Goal: Task Accomplishment & Management: Manage account settings

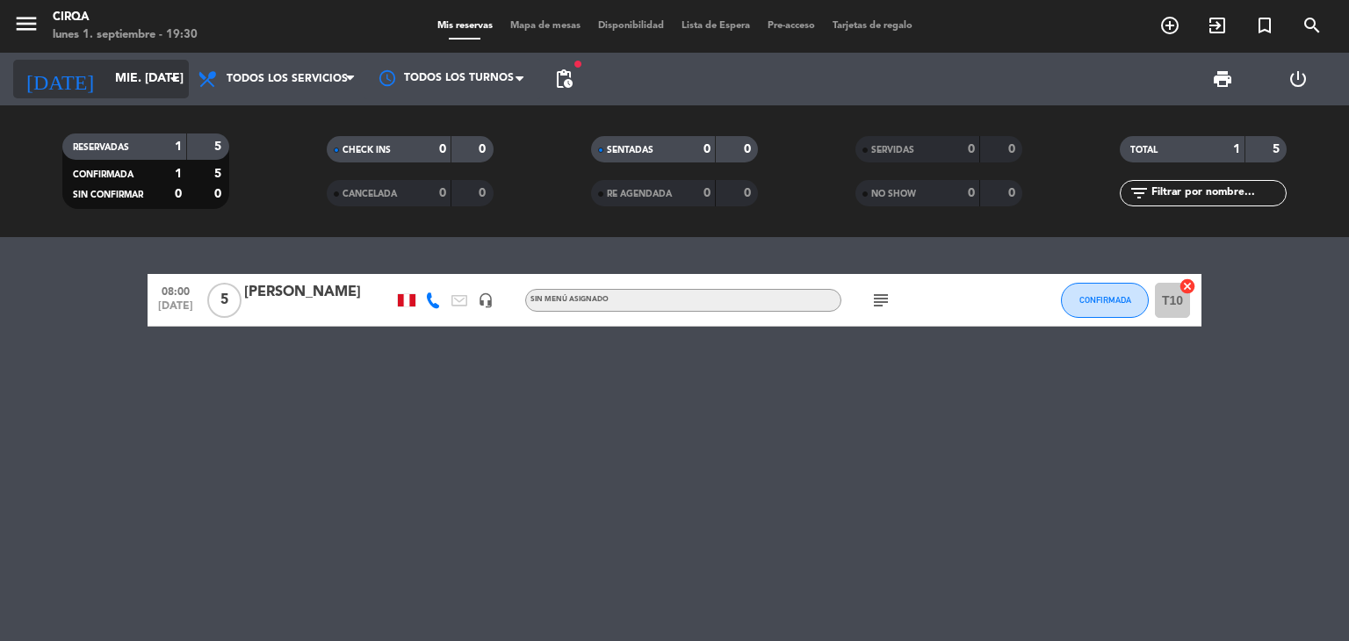
click at [132, 83] on input "mié. [DATE]" at bounding box center [189, 79] width 167 height 32
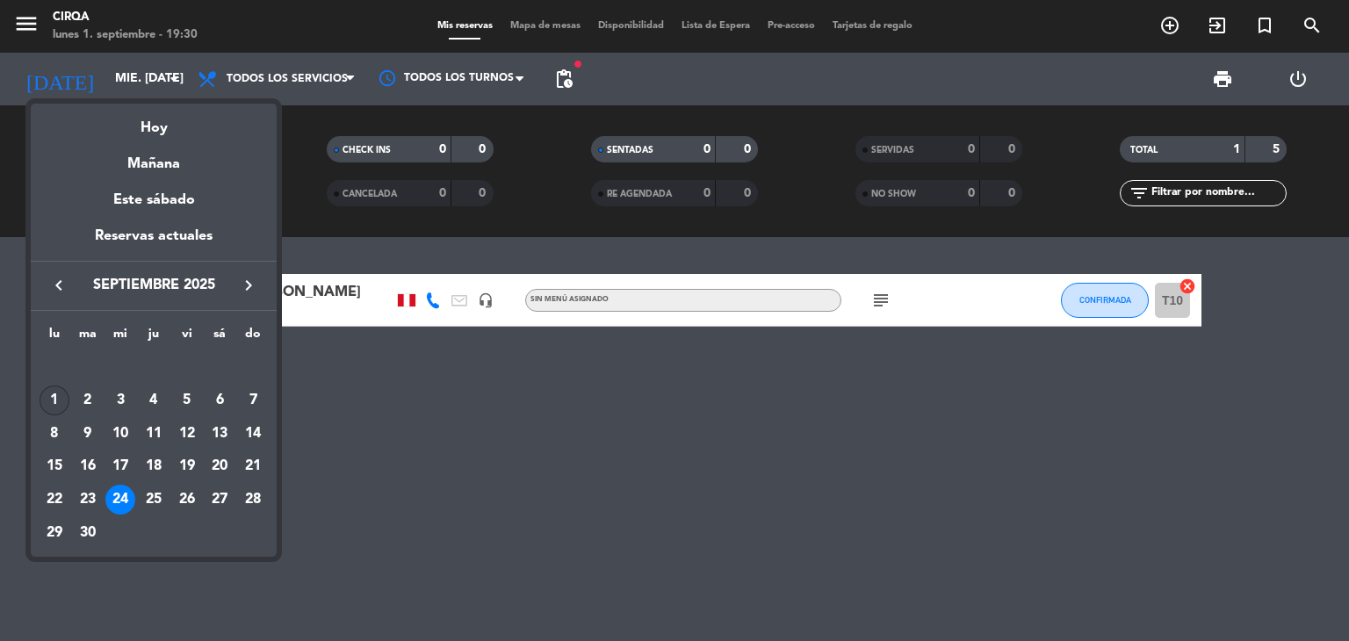
click at [63, 395] on div "1" at bounding box center [55, 401] width 30 height 30
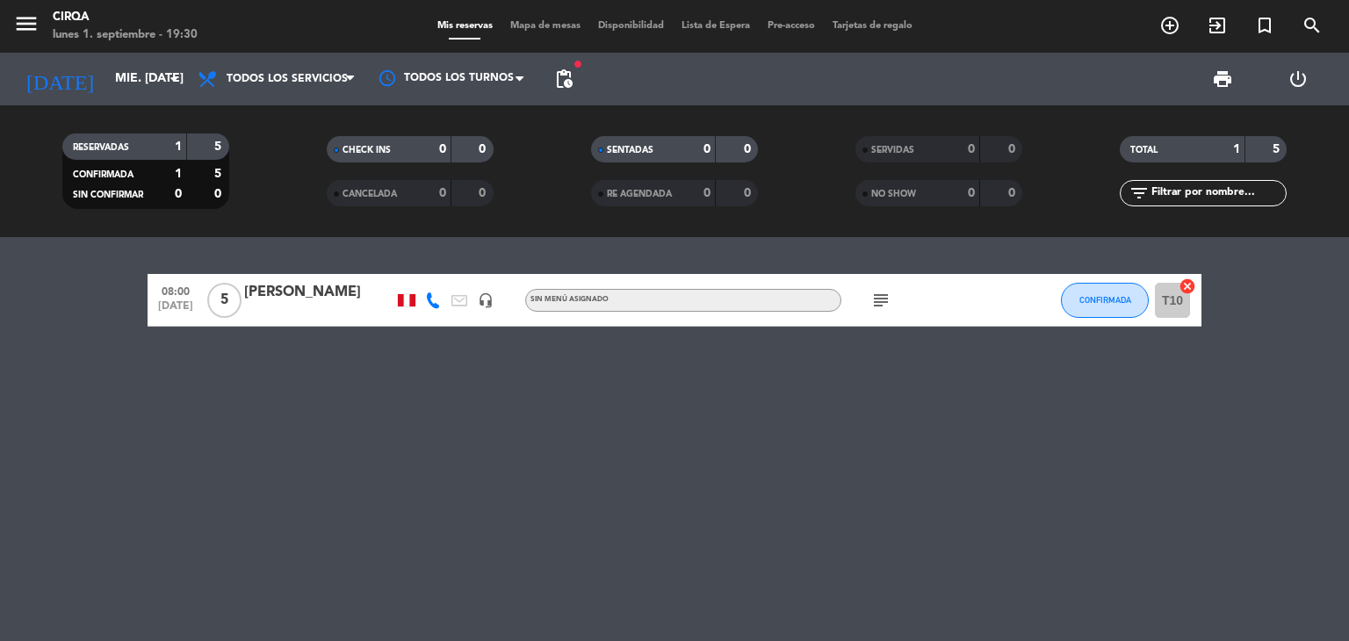
type input "lun. [DATE]"
click at [1102, 304] on span "CONFIRMADA" at bounding box center [1106, 300] width 52 height 10
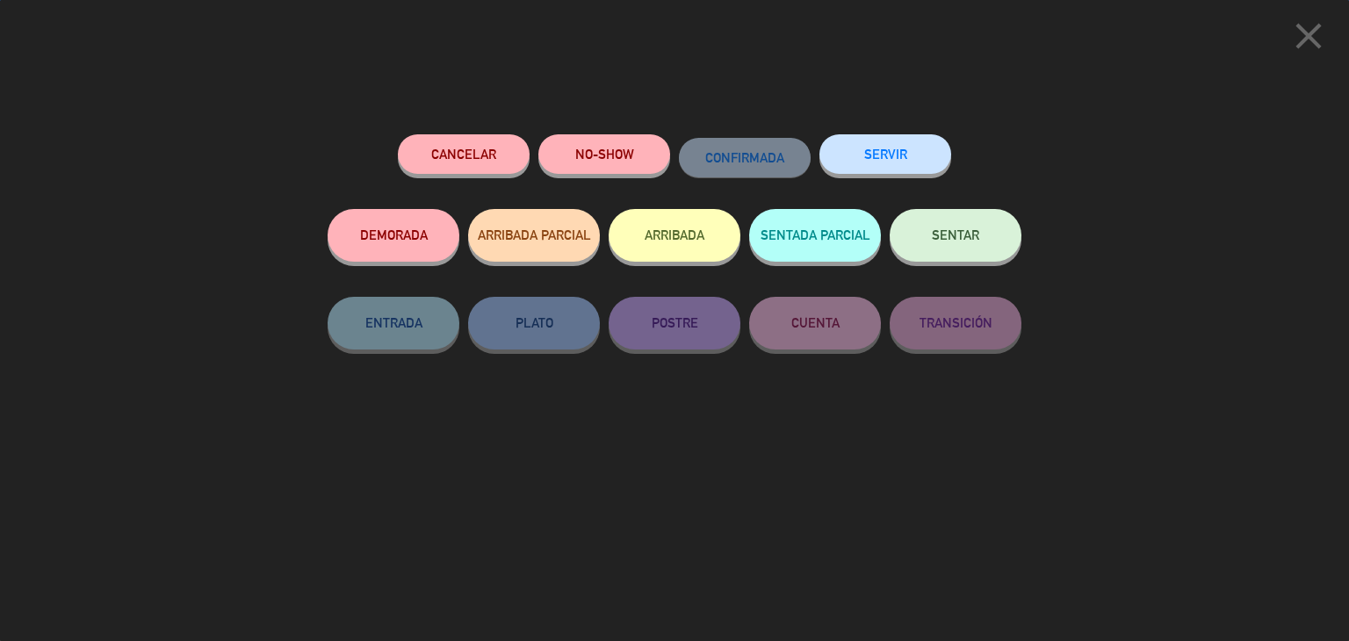
click at [952, 247] on button "SENTAR" at bounding box center [956, 235] width 132 height 53
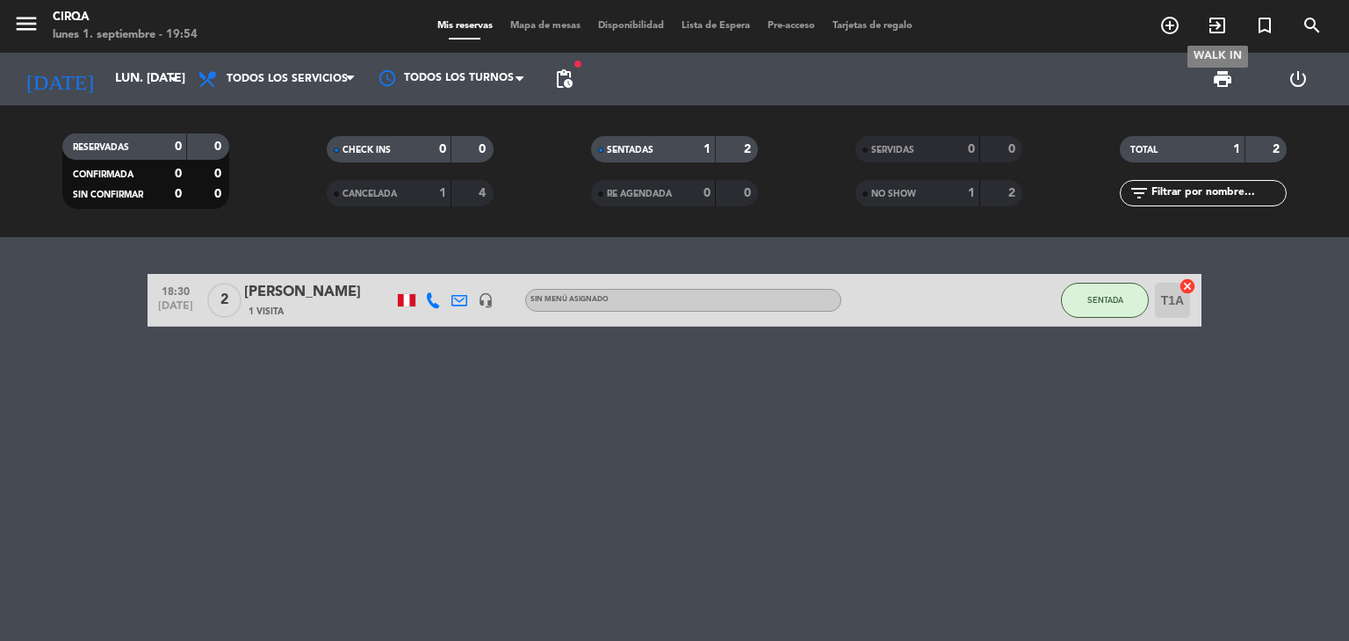
click at [1216, 23] on icon "exit_to_app" at bounding box center [1217, 25] width 21 height 21
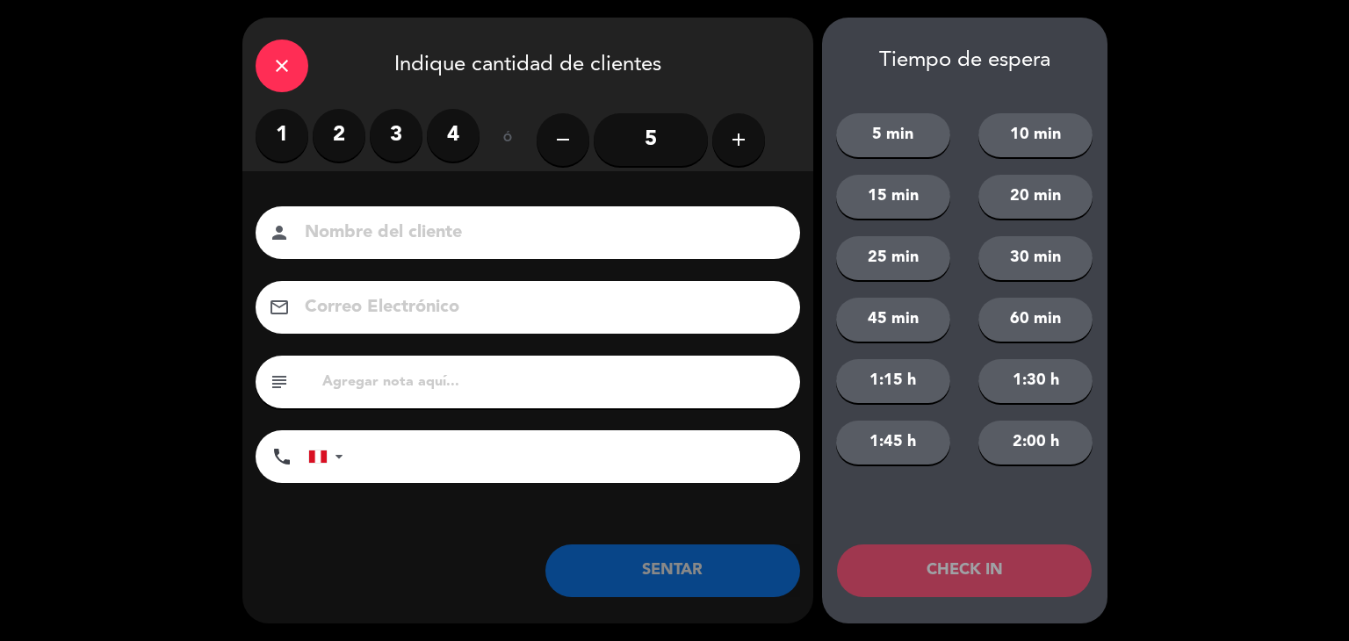
click at [336, 126] on label "2" at bounding box center [339, 135] width 53 height 53
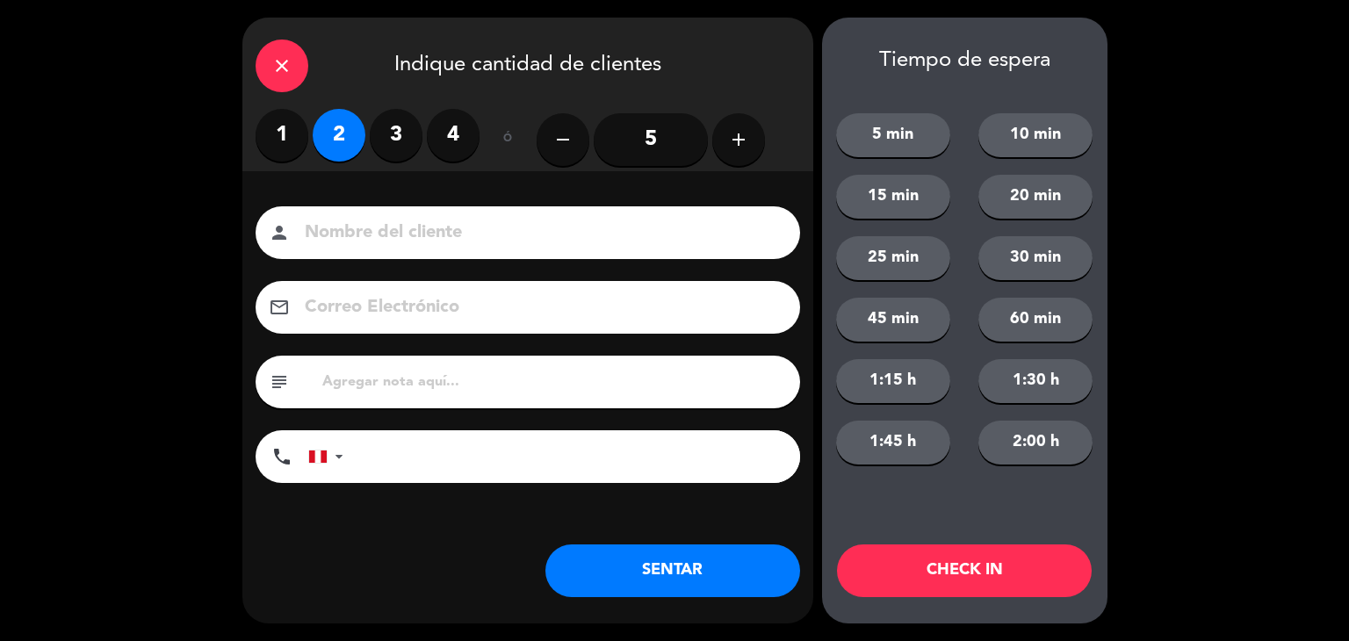
click at [379, 233] on input at bounding box center [540, 233] width 474 height 31
paste input "[PERSON_NAME]"
type input "[PERSON_NAME]"
click at [716, 555] on button "SENTAR" at bounding box center [672, 571] width 255 height 53
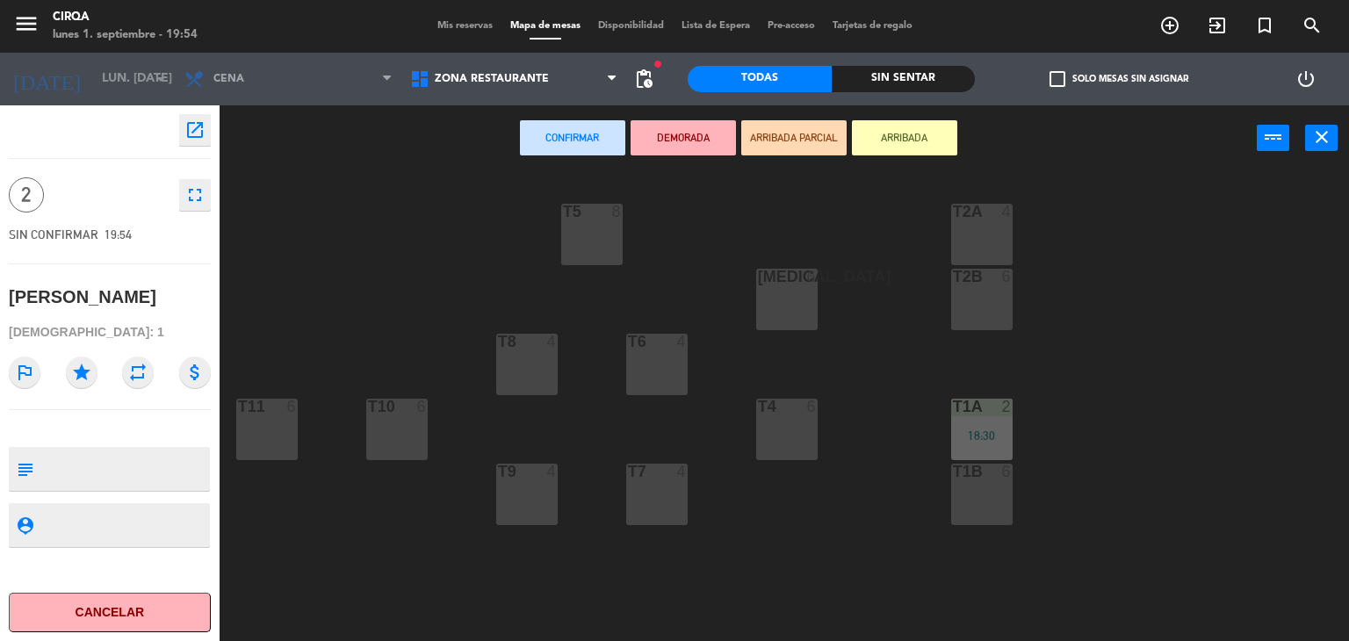
click at [531, 500] on div "T9 4" at bounding box center [526, 494] width 61 height 61
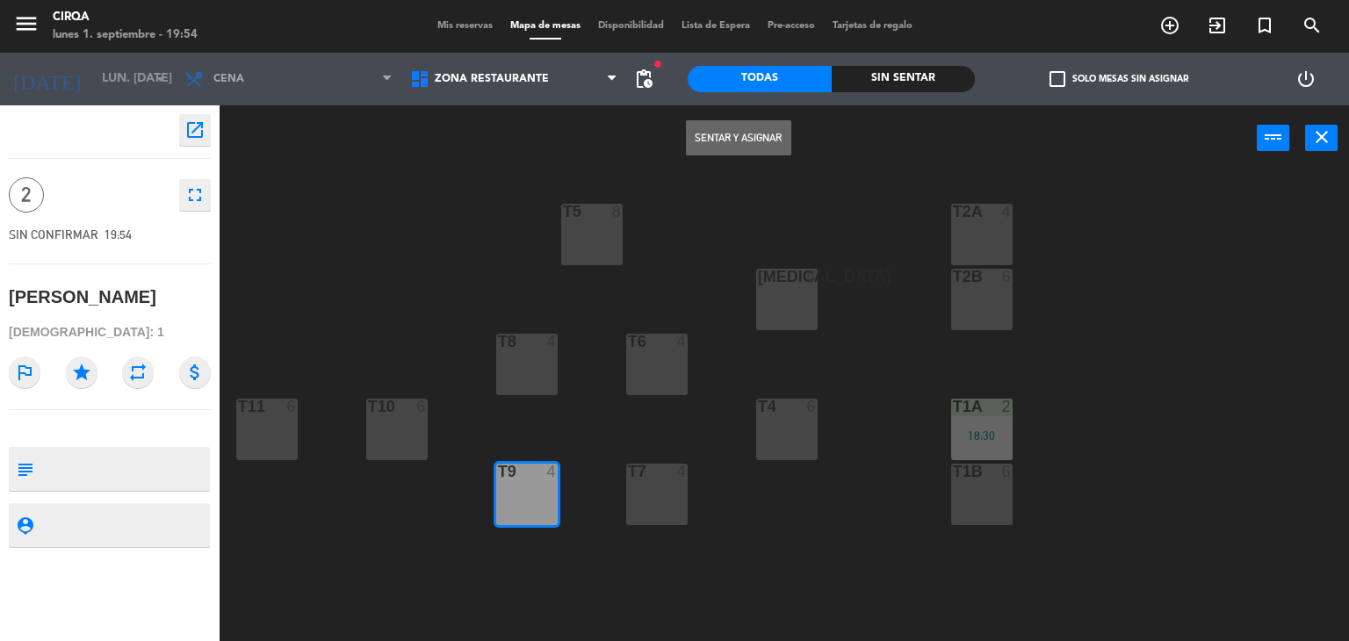
click at [713, 126] on button "Sentar y Asignar" at bounding box center [738, 137] width 105 height 35
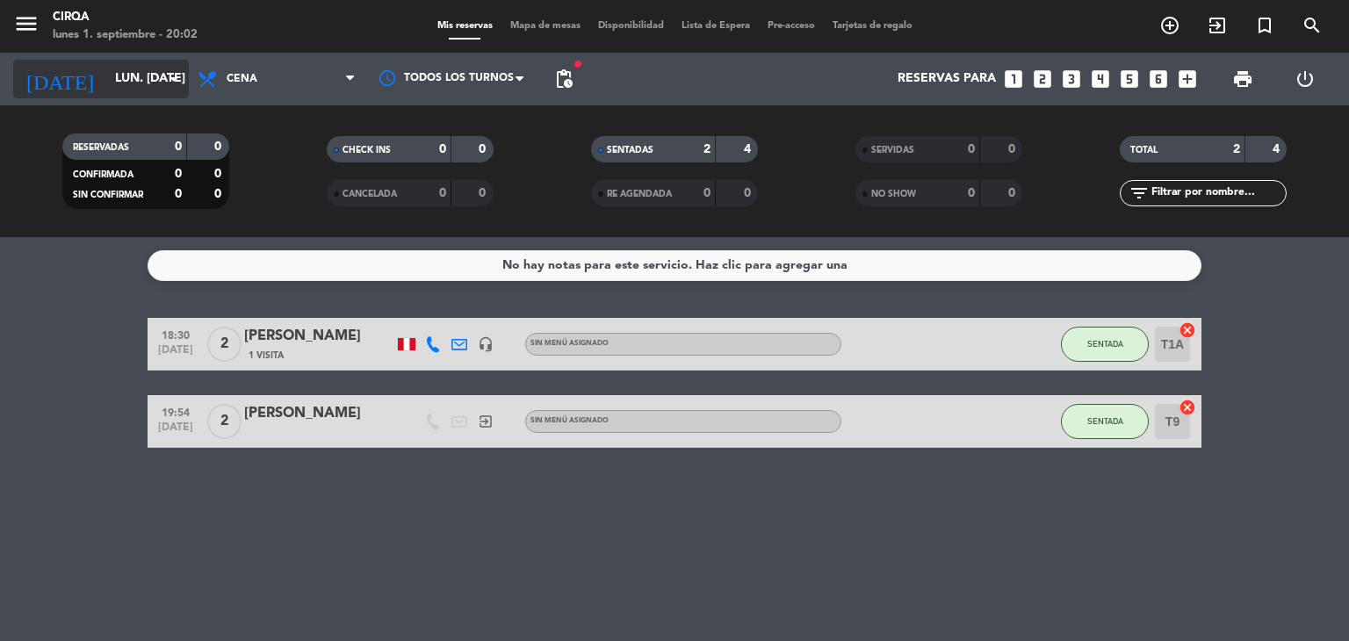
click at [137, 90] on input "lun. [DATE]" at bounding box center [189, 79] width 167 height 32
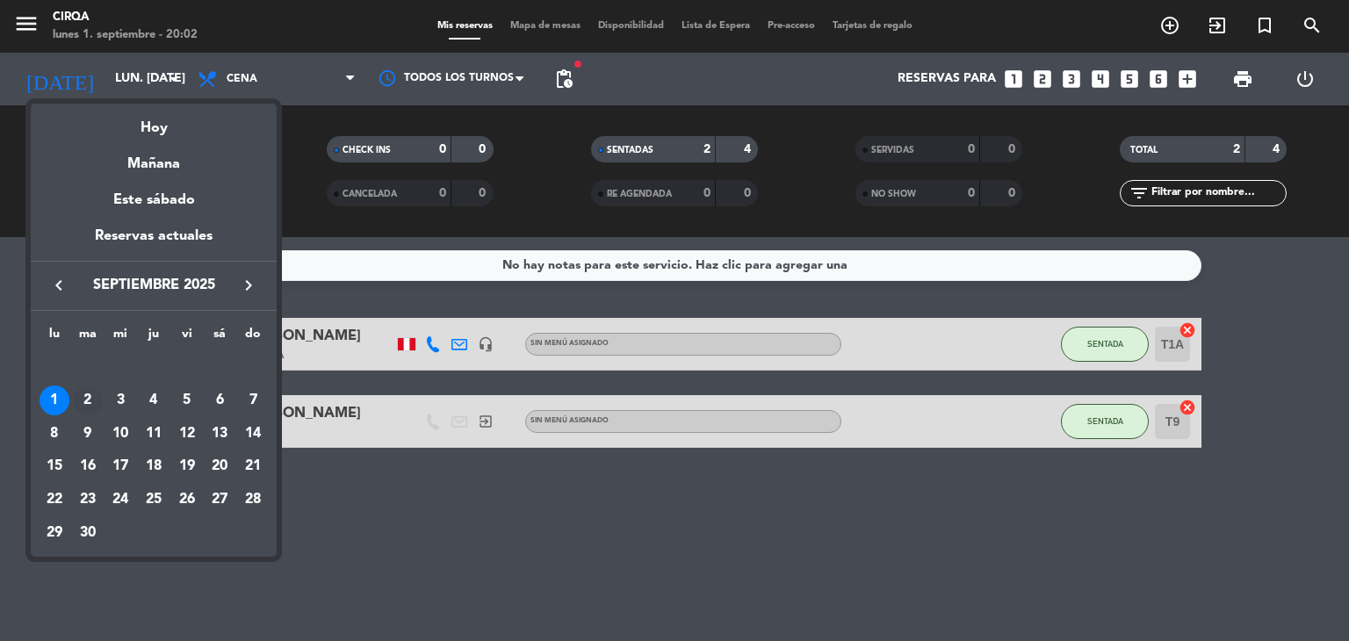
click at [101, 391] on td "2" at bounding box center [87, 400] width 33 height 33
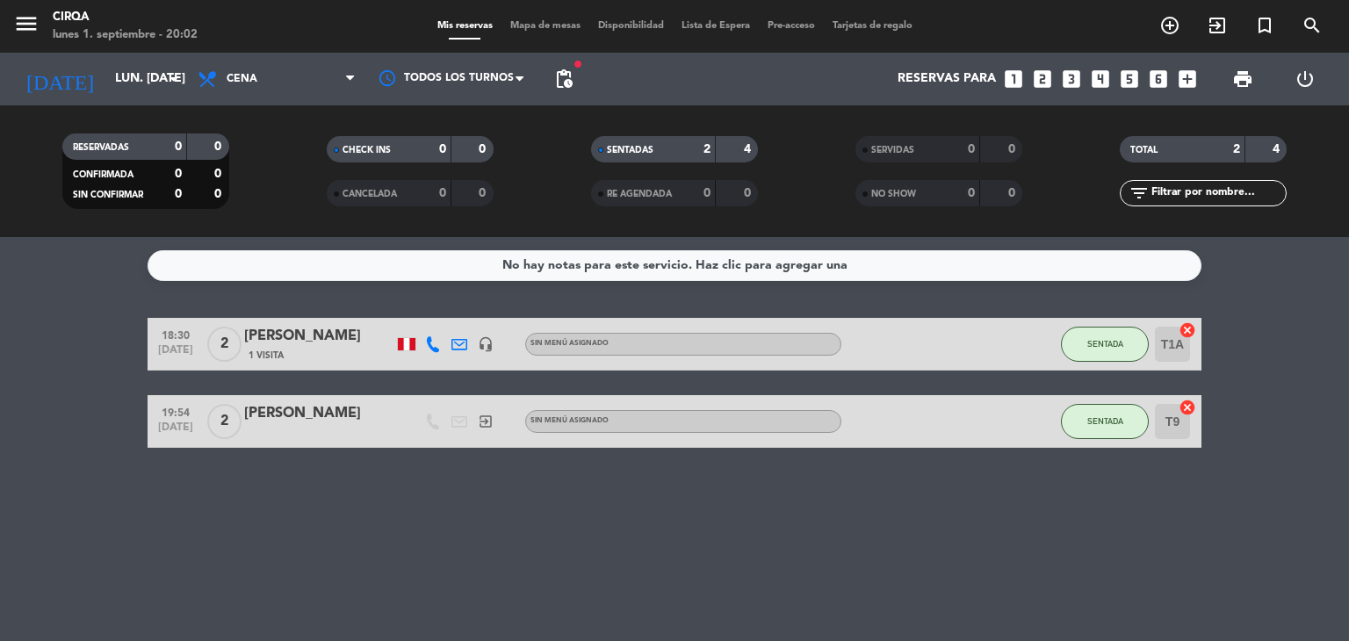
type input "[DATE] sep."
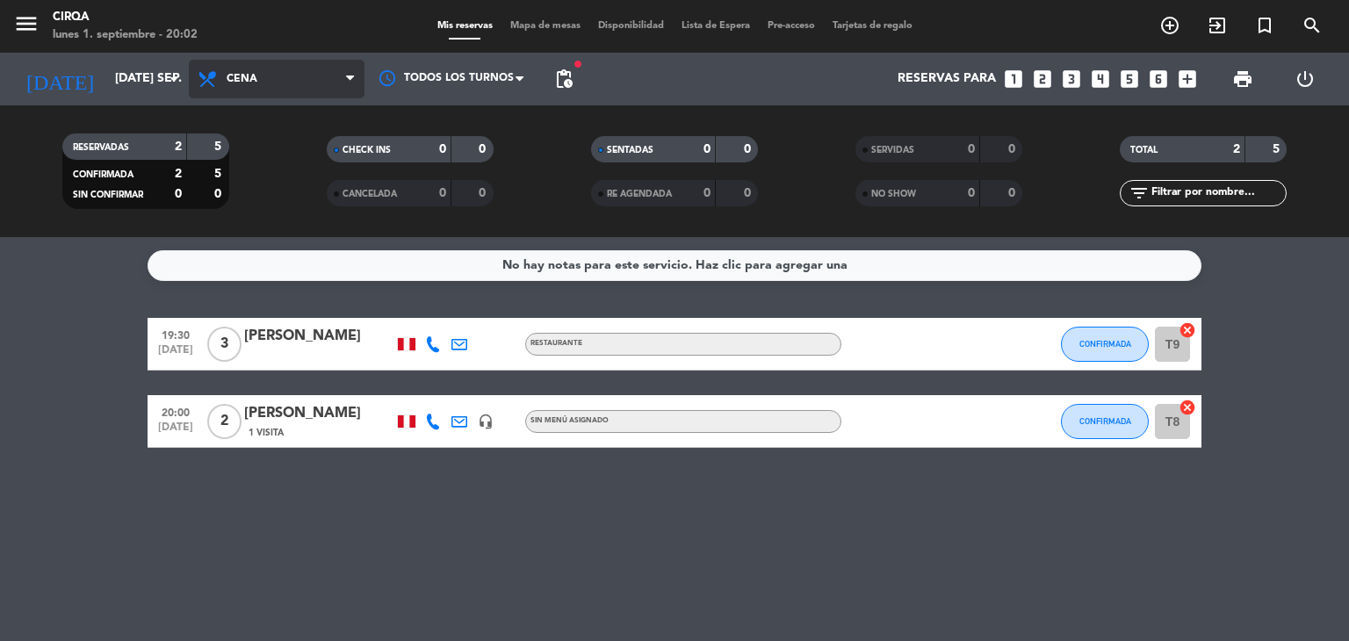
click at [300, 92] on span "Cena" at bounding box center [277, 79] width 176 height 39
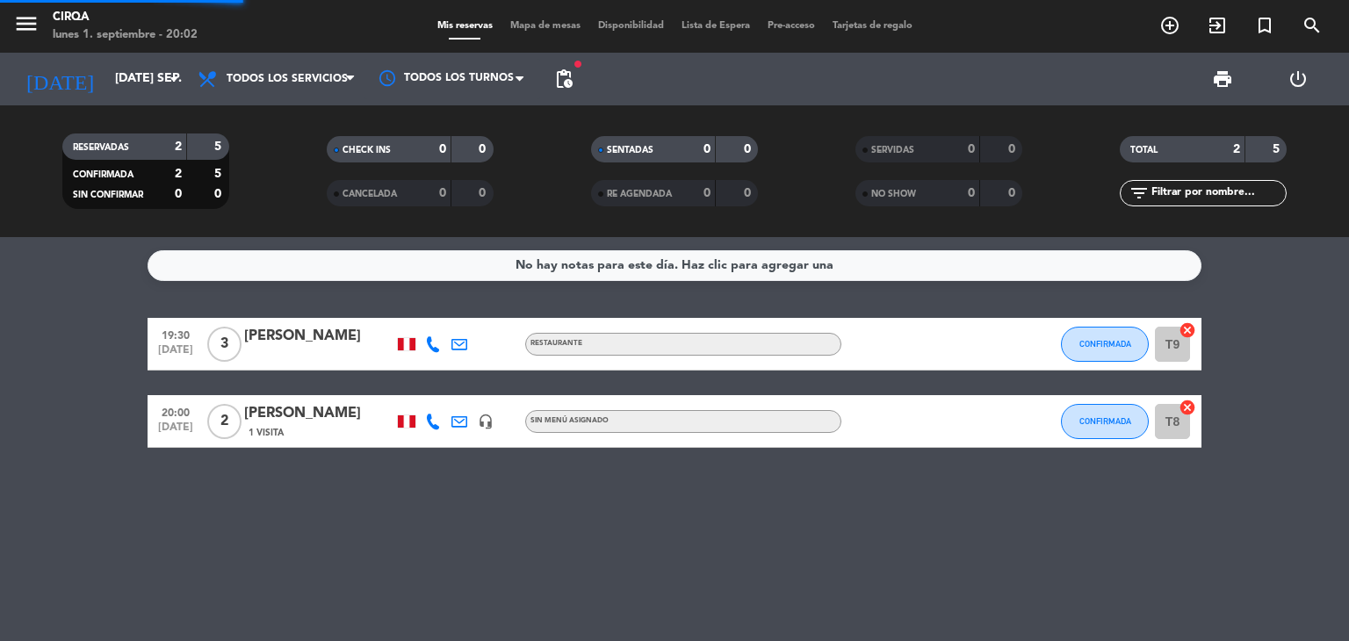
click at [288, 124] on div "menu CIRQA lunes 1. septiembre - 20:02 Mis reservas Mapa de mesas Disponibilida…" at bounding box center [674, 118] width 1349 height 237
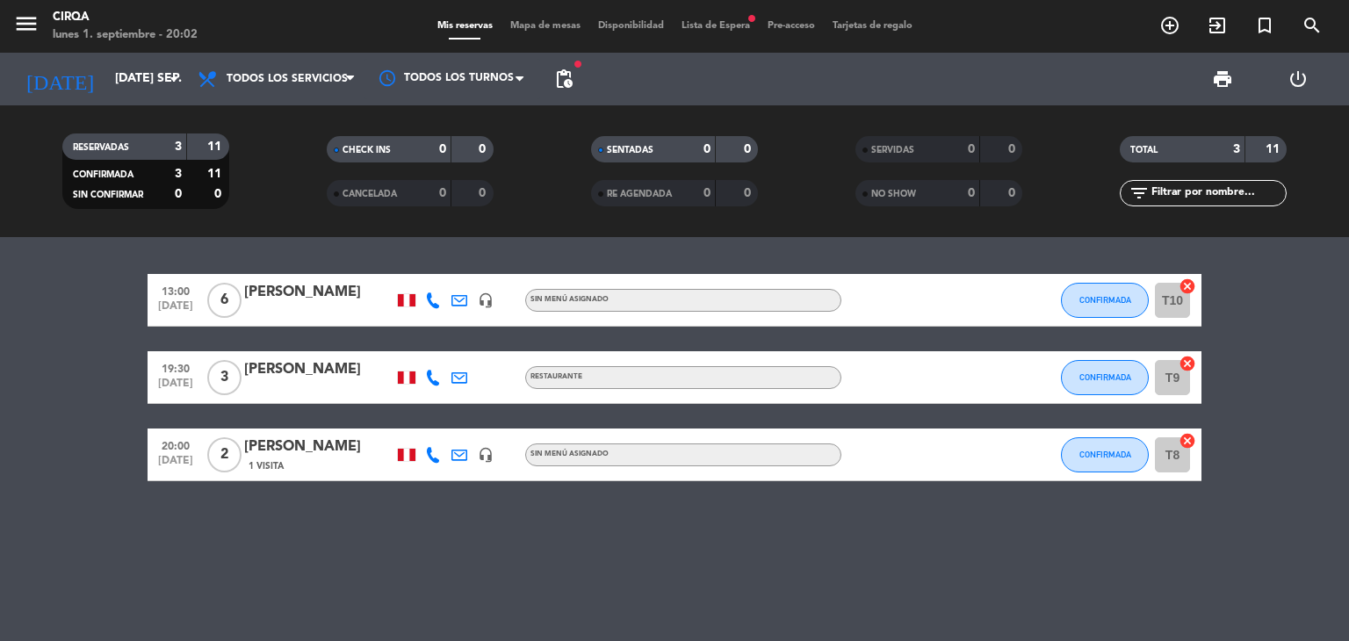
click at [285, 317] on div at bounding box center [318, 312] width 149 height 14
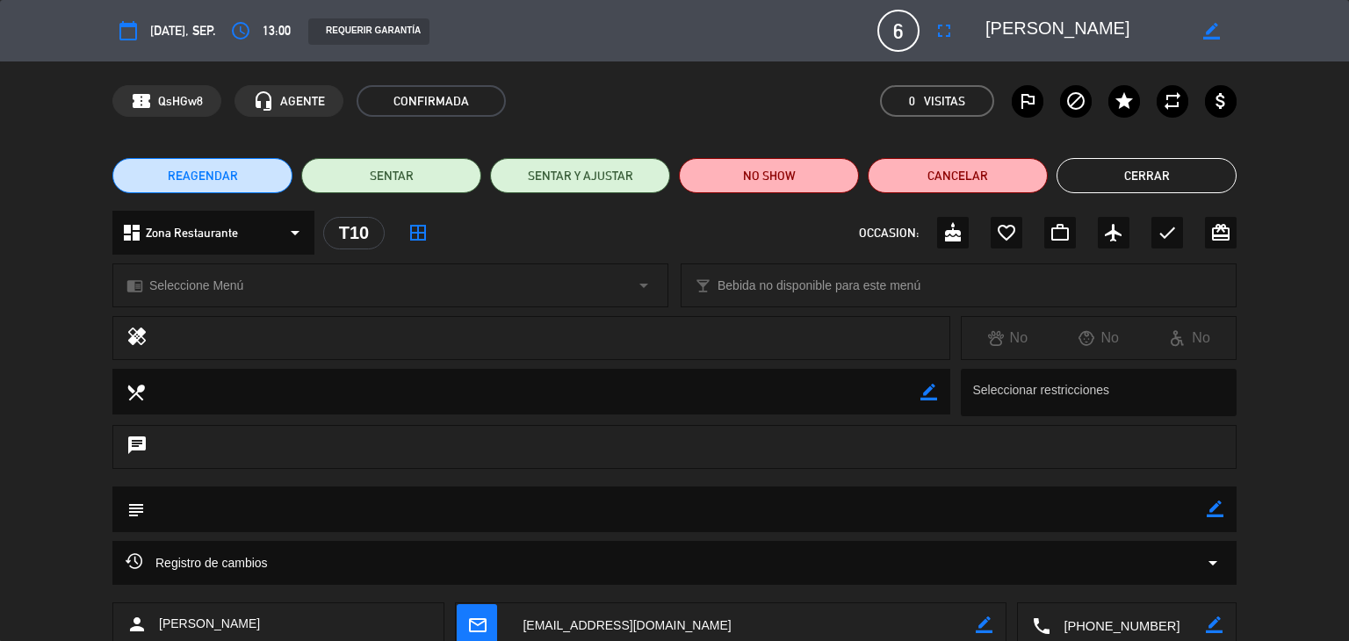
click at [1206, 163] on button "Cerrar" at bounding box center [1147, 175] width 180 height 35
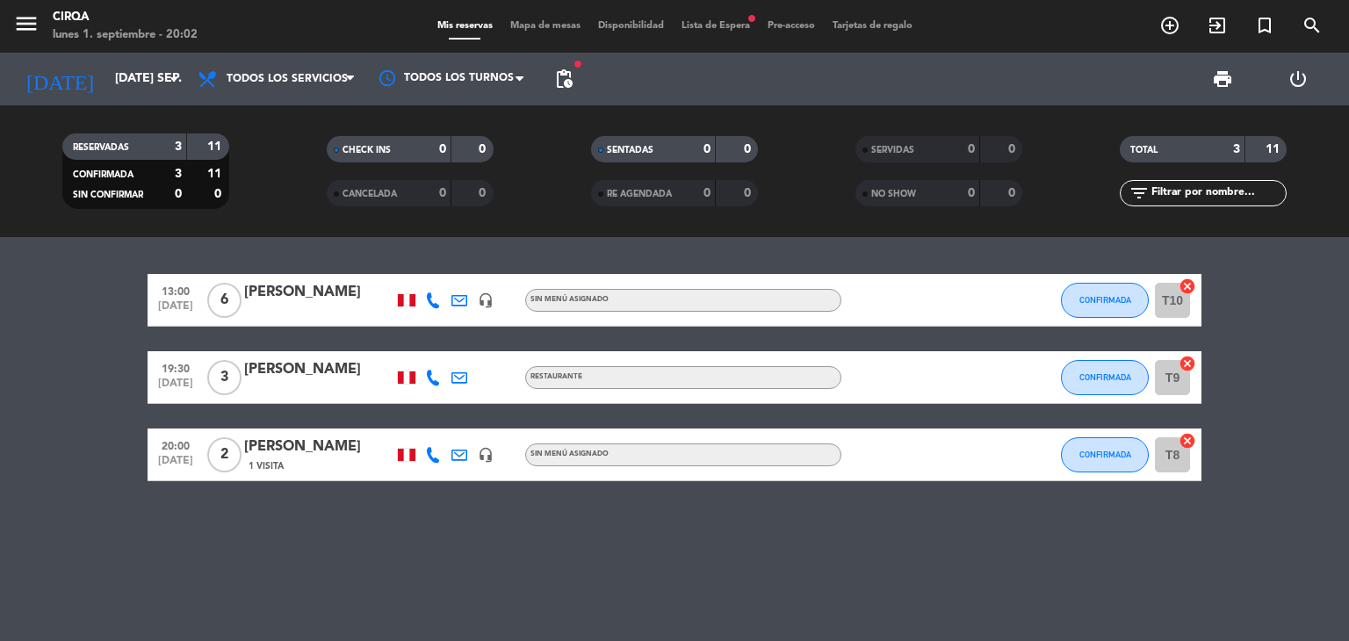
click at [306, 285] on div "[PERSON_NAME]" at bounding box center [318, 292] width 149 height 23
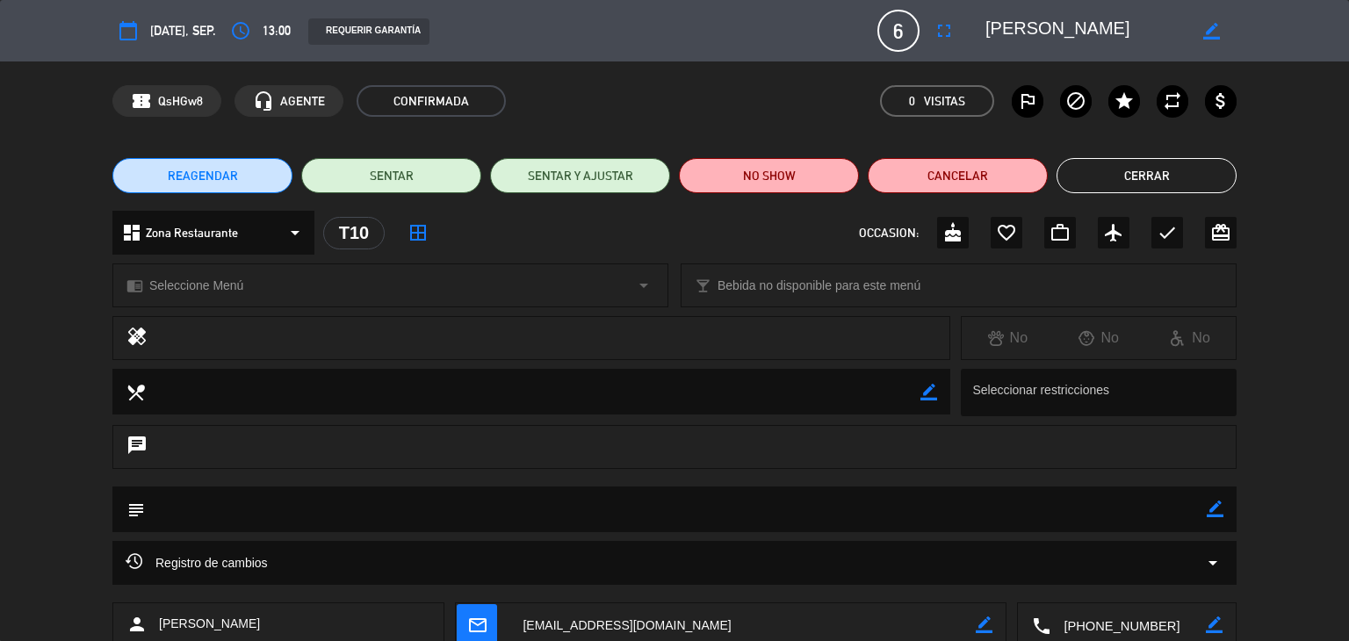
click at [1109, 621] on textarea at bounding box center [1128, 625] width 155 height 44
click at [1083, 575] on span "Click para copiar" at bounding box center [1106, 582] width 92 height 18
click at [1180, 181] on button "Cerrar" at bounding box center [1147, 175] width 180 height 35
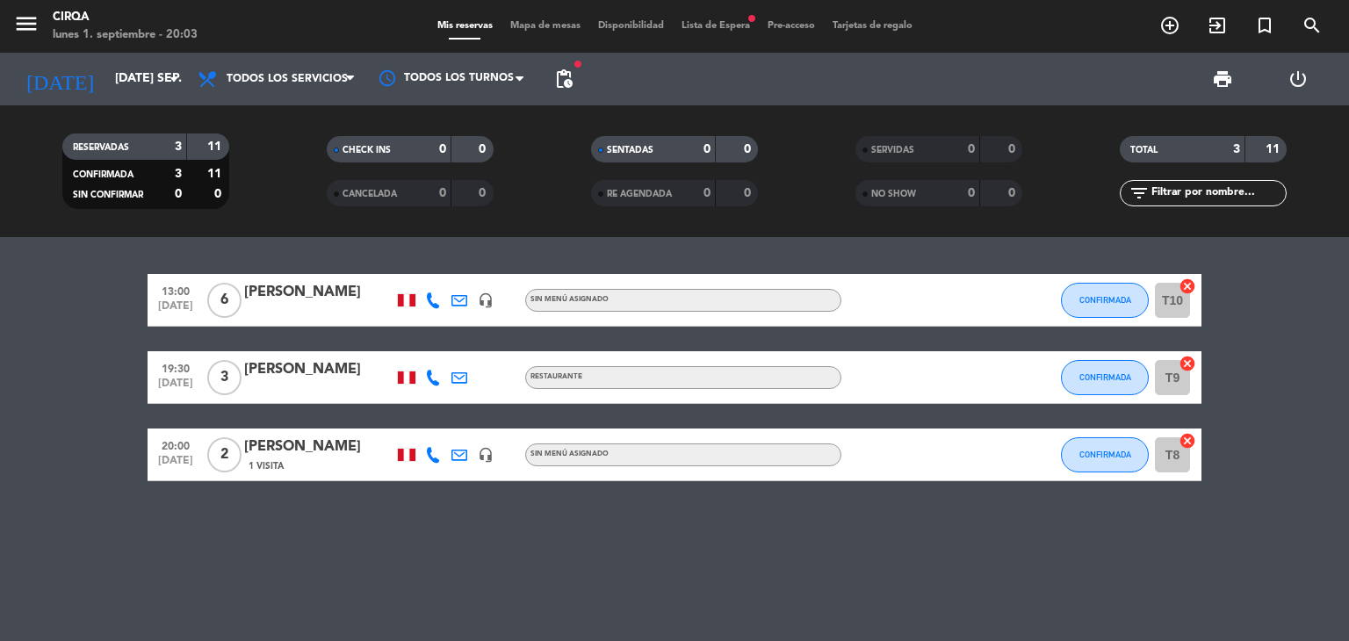
click at [315, 379] on div "[PERSON_NAME]" at bounding box center [318, 369] width 149 height 23
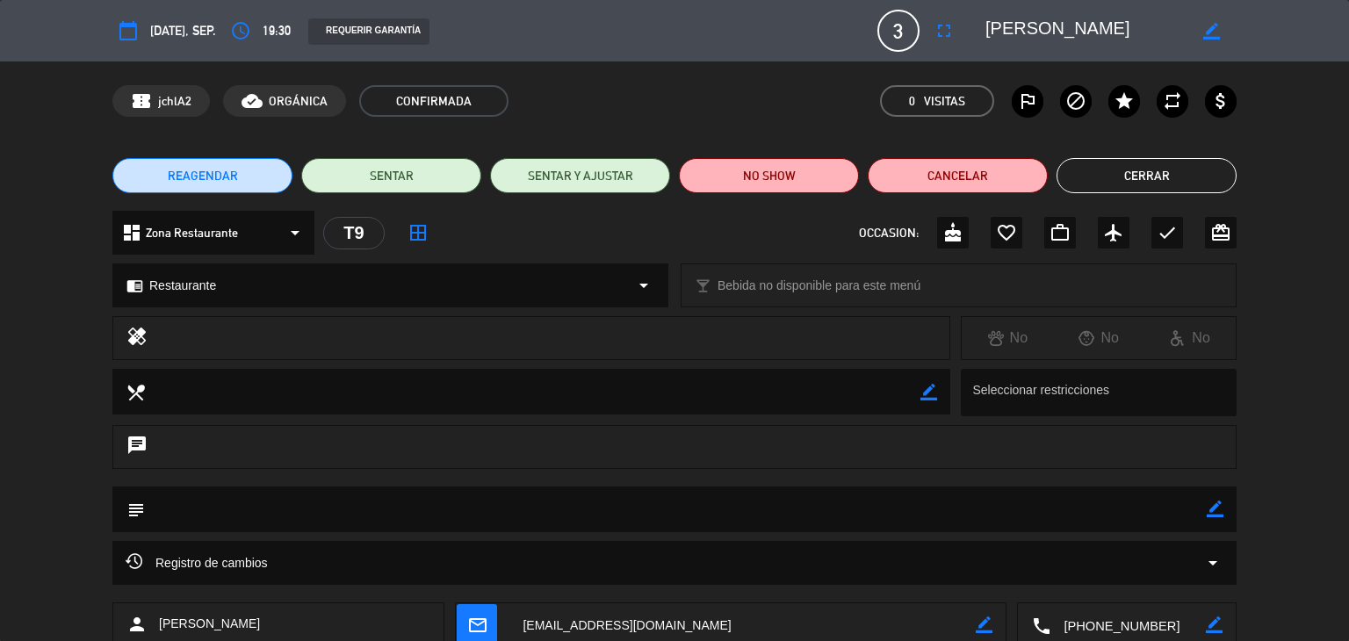
click at [1130, 184] on button "Cerrar" at bounding box center [1147, 175] width 180 height 35
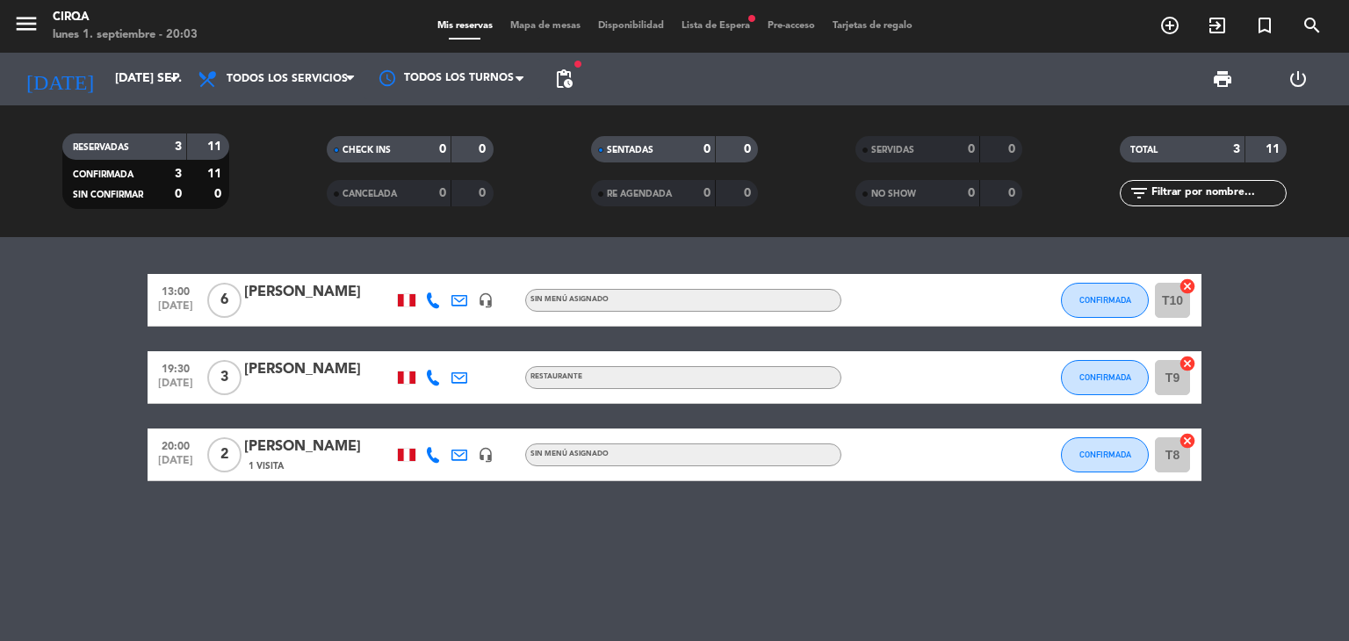
click at [292, 462] on div "1 Visita" at bounding box center [318, 466] width 149 height 15
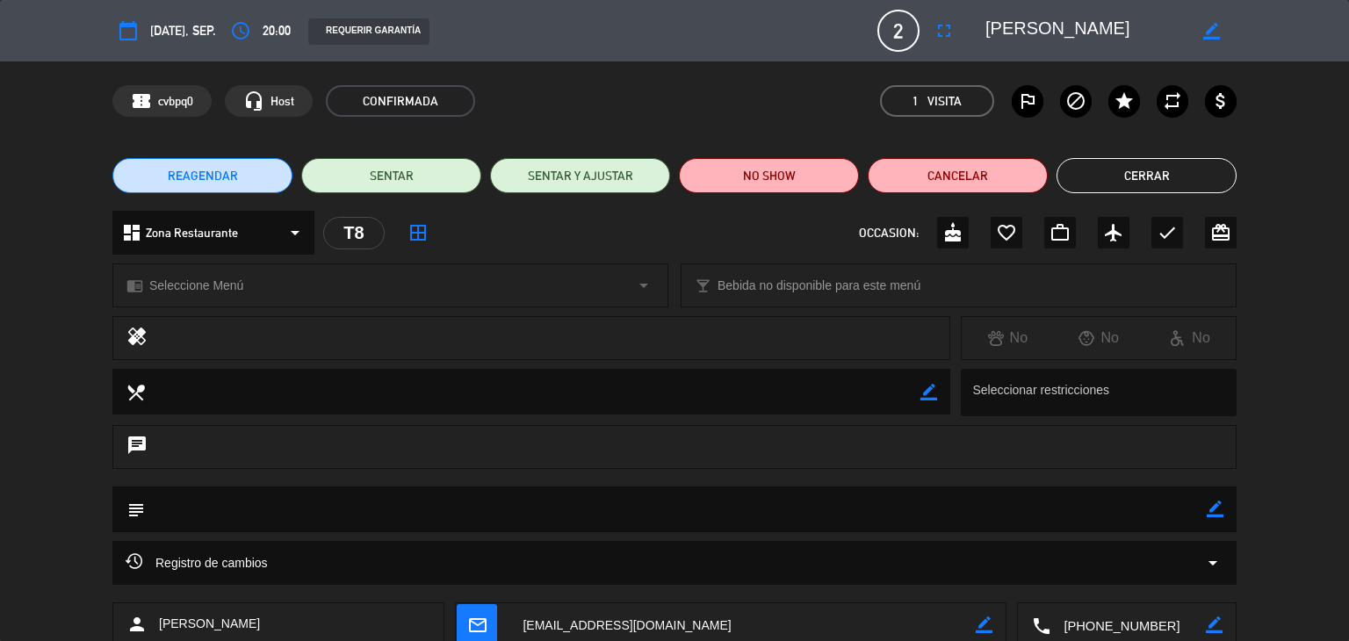
click at [1211, 179] on button "Cerrar" at bounding box center [1147, 175] width 180 height 35
